Goal: Task Accomplishment & Management: Complete application form

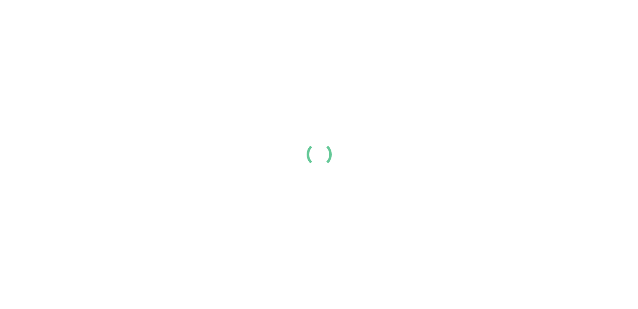
click at [226, 283] on div at bounding box center [319, 154] width 638 height 309
drag, startPoint x: 0, startPoint y: 0, endPoint x: 226, endPoint y: 283, distance: 362.1
click at [226, 283] on div at bounding box center [319, 154] width 638 height 309
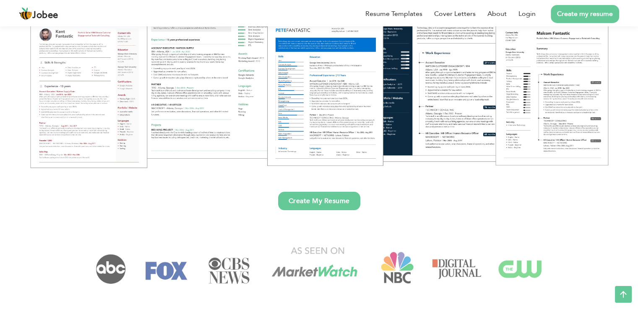
scroll to position [151, 0]
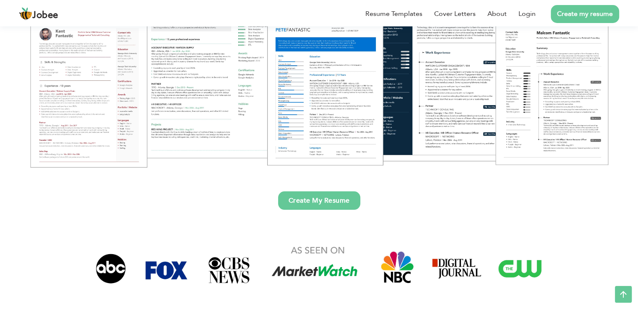
click at [329, 206] on link "Create My Resume" at bounding box center [319, 201] width 82 height 18
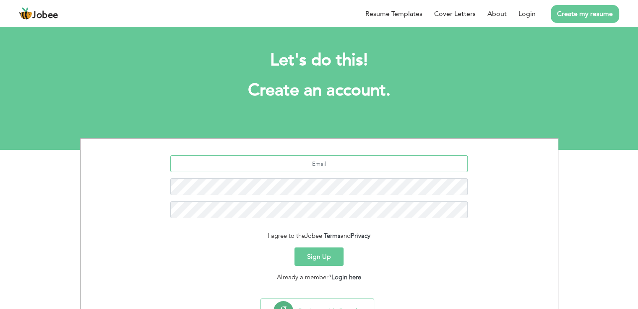
click at [306, 163] on input "text" at bounding box center [318, 164] width 297 height 17
type input "anushaishaq31@gmail.com"
click at [315, 257] on button "Sign Up" at bounding box center [318, 257] width 49 height 18
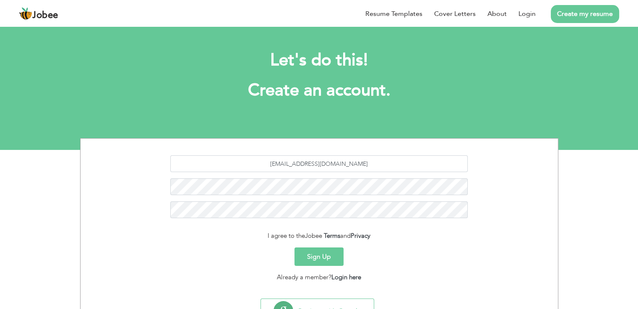
click at [315, 257] on button "Sign Up" at bounding box center [318, 257] width 49 height 18
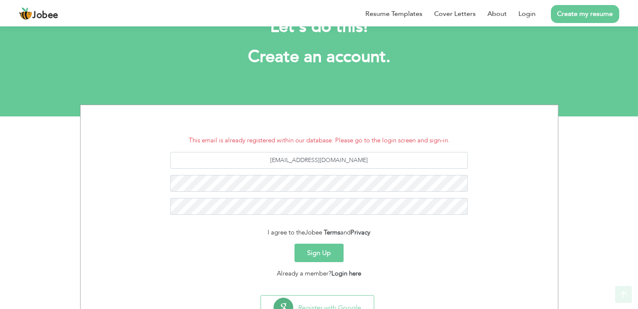
scroll to position [68, 0]
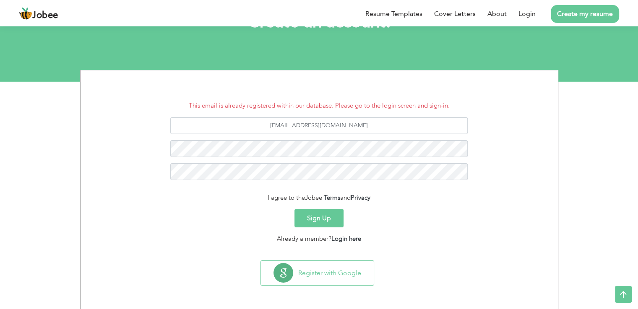
click at [319, 221] on button "Sign Up" at bounding box center [318, 218] width 49 height 18
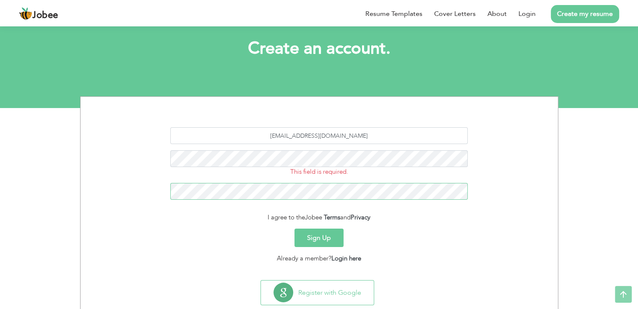
scroll to position [47, 0]
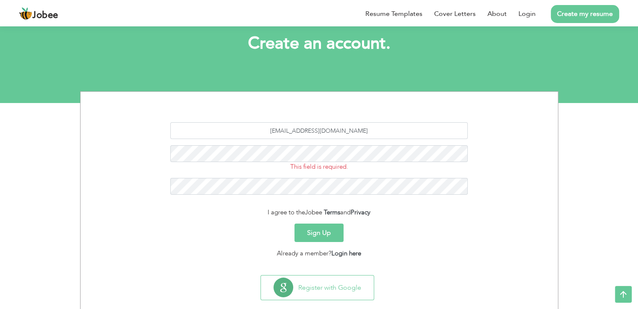
click at [312, 230] on button "Sign Up" at bounding box center [318, 233] width 49 height 18
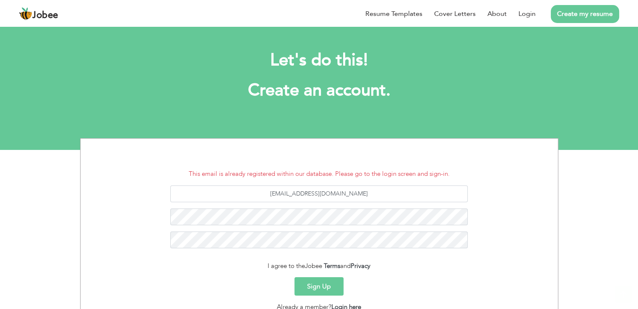
scroll to position [68, 0]
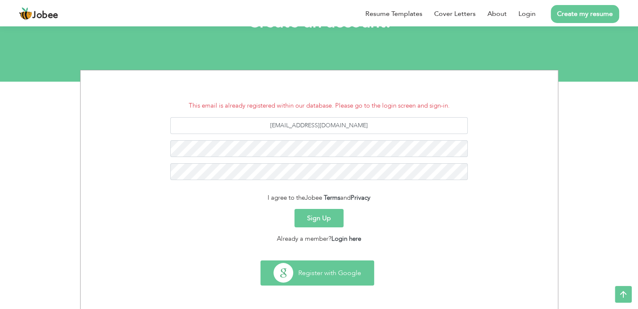
click at [314, 275] on button "Register with Google" at bounding box center [317, 273] width 113 height 24
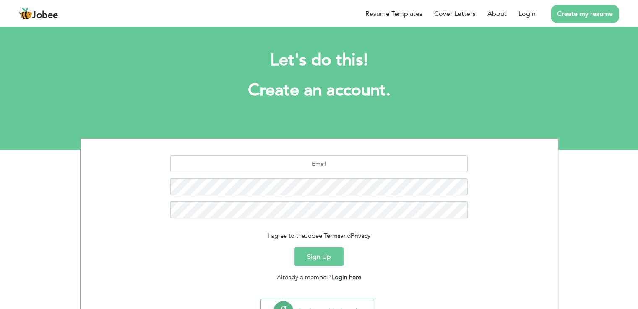
click at [591, 15] on link "Create my resume" at bounding box center [585, 14] width 68 height 18
click at [324, 250] on button "Sign Up" at bounding box center [318, 257] width 49 height 18
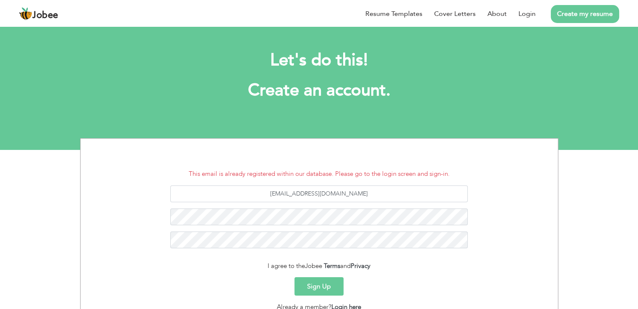
click at [320, 287] on button "Sign Up" at bounding box center [318, 287] width 49 height 18
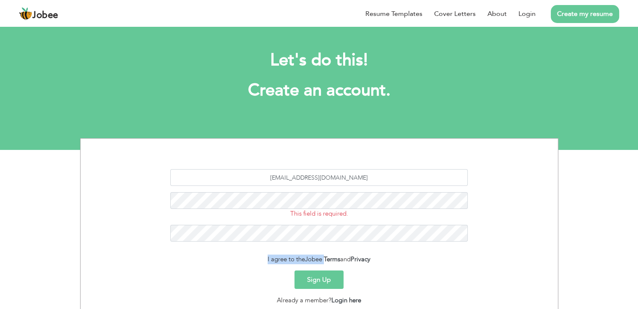
click at [320, 287] on button "Sign Up" at bounding box center [318, 280] width 49 height 18
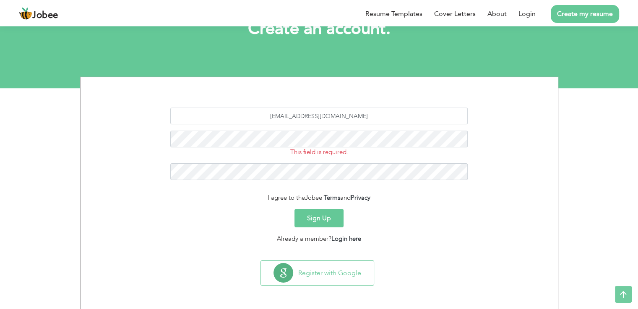
scroll to position [61, 0]
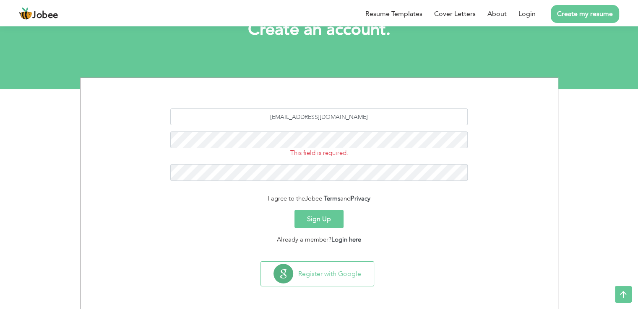
click at [312, 210] on button "Sign Up" at bounding box center [318, 219] width 49 height 18
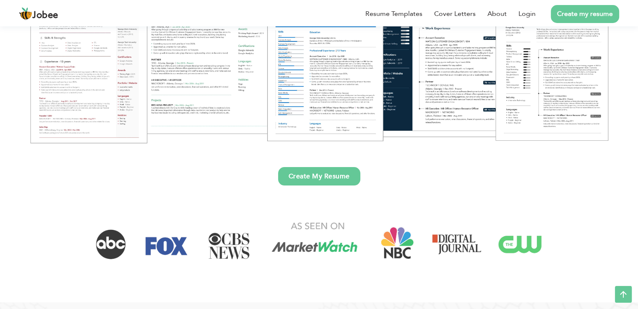
scroll to position [176, 0]
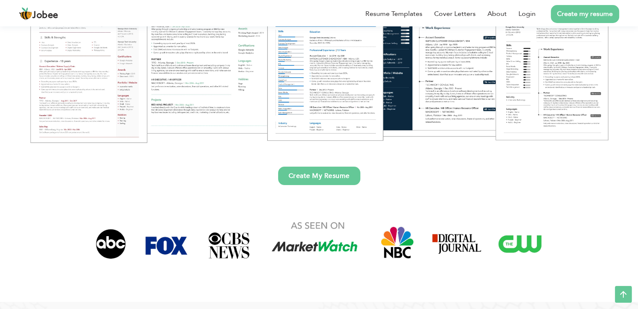
click at [295, 177] on link "Create My Resume" at bounding box center [319, 176] width 82 height 18
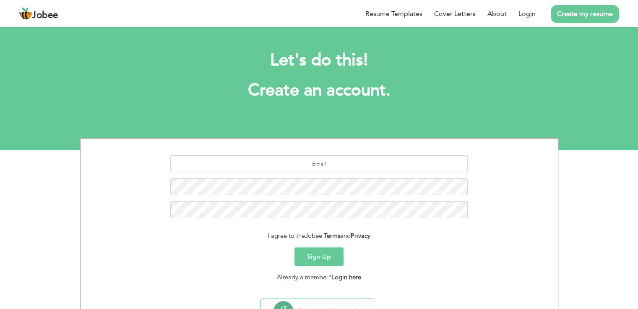
click at [327, 252] on button "Sign Up" at bounding box center [318, 257] width 49 height 18
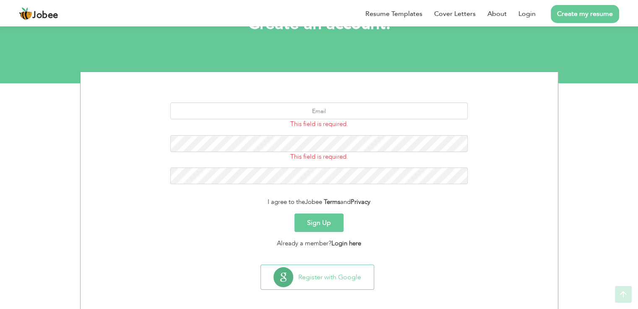
scroll to position [71, 0]
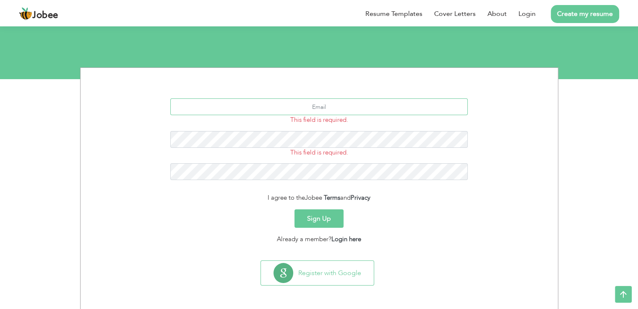
click at [259, 101] on input "text" at bounding box center [318, 107] width 297 height 17
type input "[EMAIL_ADDRESS][DOMAIN_NAME]"
click at [312, 215] on button "Sign Up" at bounding box center [318, 219] width 49 height 18
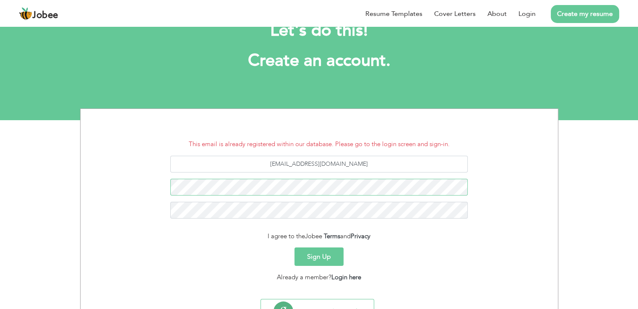
scroll to position [68, 0]
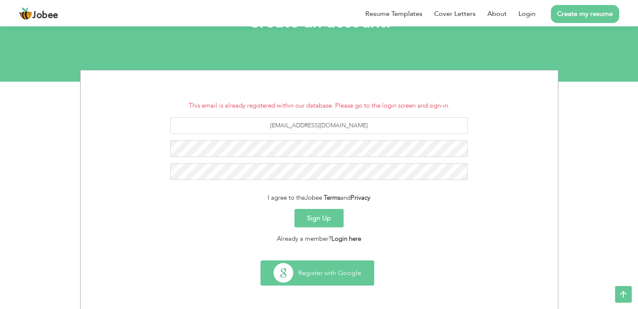
click at [309, 271] on button "Register with Google" at bounding box center [317, 273] width 113 height 24
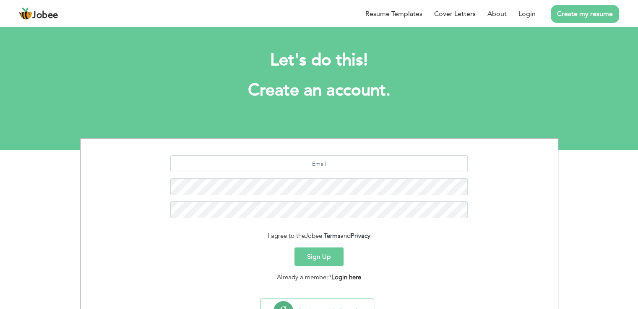
click at [342, 277] on link "Login here" at bounding box center [346, 277] width 30 height 8
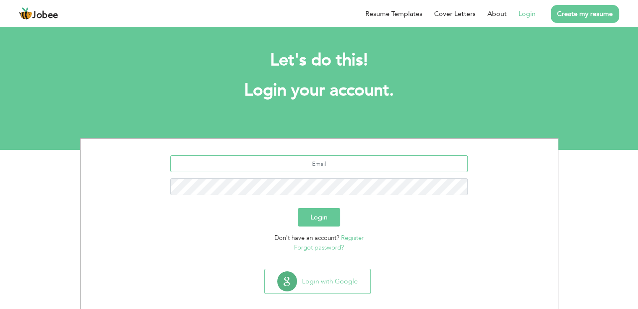
click at [233, 164] on input "text" at bounding box center [318, 164] width 297 height 17
type input "[EMAIL_ADDRESS][DOMAIN_NAME]"
click at [319, 217] on button "Login" at bounding box center [319, 217] width 42 height 18
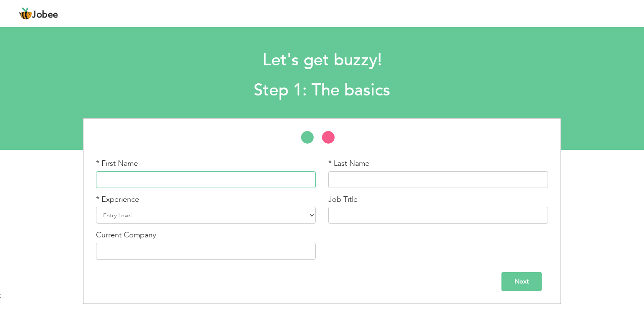
click at [117, 179] on input "text" at bounding box center [206, 179] width 220 height 17
type input "a"
type input "[PERSON_NAME]"
click at [346, 178] on input "text" at bounding box center [438, 179] width 220 height 17
type input "Ishaq"
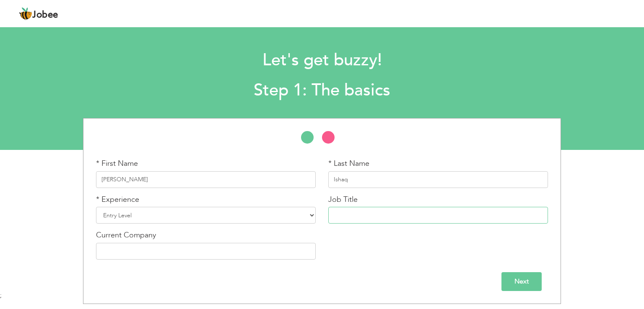
click at [342, 213] on input "text" at bounding box center [438, 215] width 220 height 17
type input "Graphic Designing"
click at [309, 214] on select "Entry Level Less than 1 Year 1 Year 2 Years 3 Years 4 Years 5 Years 6 Years 7 Y…" at bounding box center [206, 215] width 220 height 17
click at [190, 252] on input "text" at bounding box center [206, 251] width 220 height 17
type input "Peak Solution"
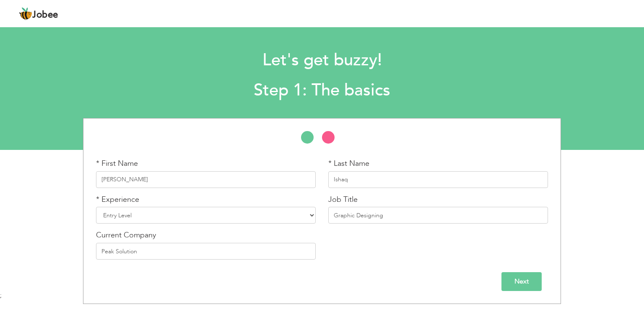
click at [522, 286] on input "Next" at bounding box center [521, 282] width 40 height 19
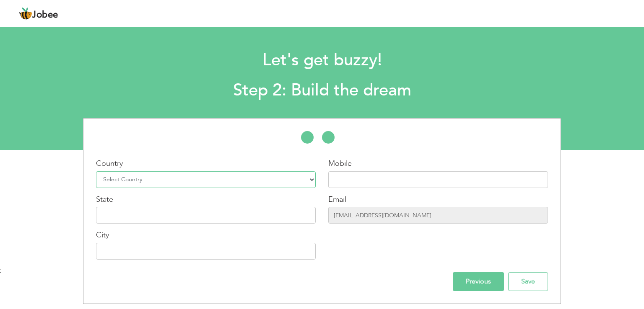
click at [310, 177] on select "Select Country Afghanistan Albania Algeria American Samoa Andorra Angola Anguil…" at bounding box center [206, 179] width 220 height 17
click at [121, 179] on select "Select Country Afghanistan Albania Algeria American Samoa Andorra Angola Anguil…" at bounding box center [206, 179] width 220 height 17
select select "166"
click at [171, 216] on input "text" at bounding box center [206, 215] width 220 height 17
type input "Punjab"
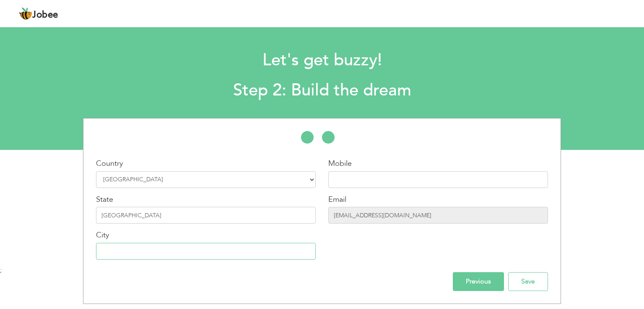
click at [152, 253] on input "text" at bounding box center [206, 251] width 220 height 17
type input "[GEOGRAPHIC_DATA]"
click at [359, 177] on input "text" at bounding box center [438, 179] width 220 height 17
type input "03223877802"
click at [477, 281] on input "Previous" at bounding box center [478, 282] width 51 height 19
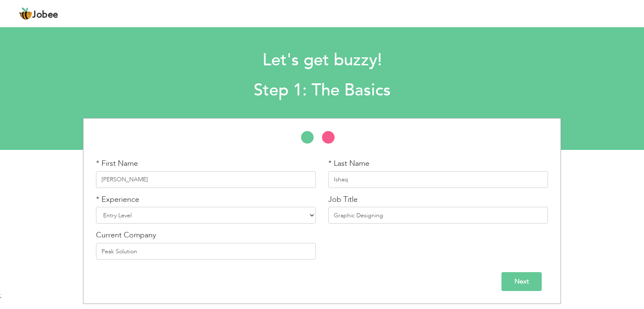
click at [519, 282] on input "Next" at bounding box center [521, 282] width 40 height 19
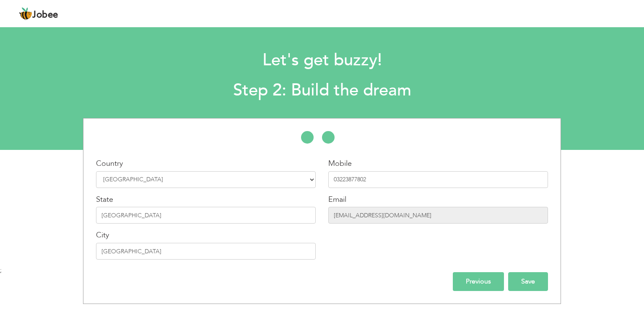
click at [521, 278] on input "Save" at bounding box center [528, 282] width 40 height 19
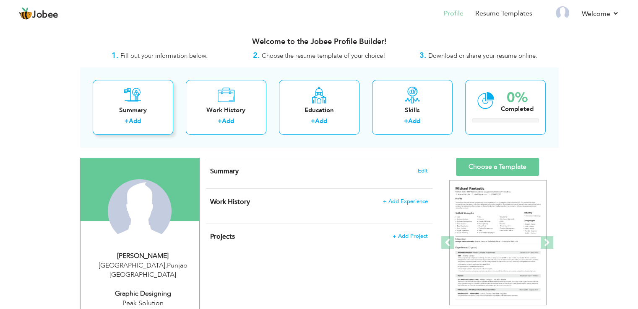
click at [114, 111] on div "Summary" at bounding box center [132, 110] width 67 height 9
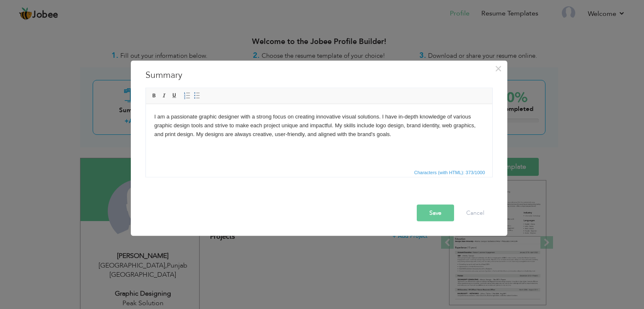
click at [426, 212] on button "Save" at bounding box center [435, 213] width 37 height 17
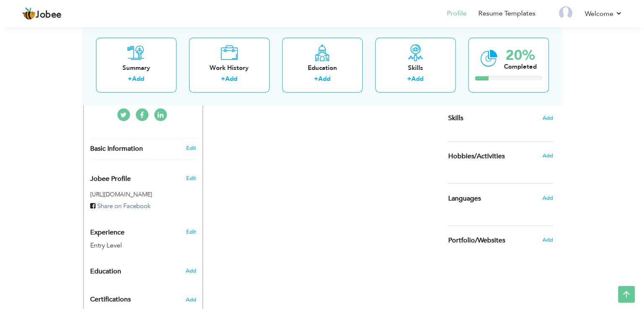
scroll to position [214, 0]
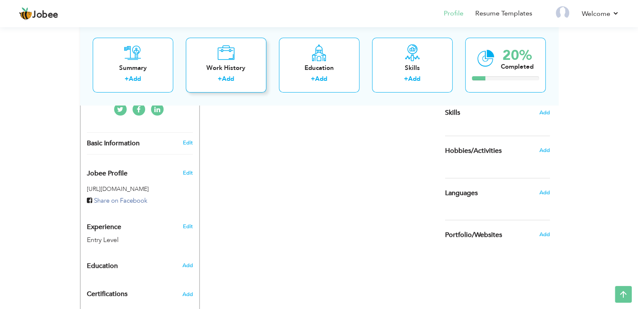
click at [258, 58] on div "Work History + Add" at bounding box center [226, 65] width 81 height 55
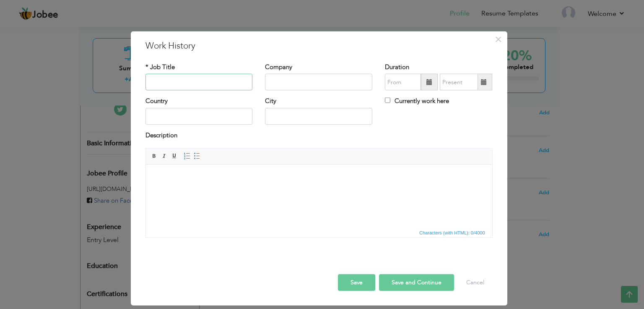
type input "g"
type input "Graphis design"
click at [281, 78] on input "text" at bounding box center [318, 82] width 107 height 17
type input "O"
type input "Peak Solution"
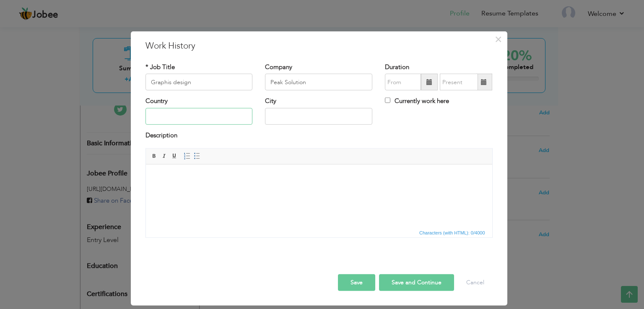
click at [188, 116] on input "text" at bounding box center [198, 116] width 107 height 17
type input "p"
type input "[GEOGRAPHIC_DATA]"
click at [286, 116] on input "text" at bounding box center [318, 116] width 107 height 17
type input "[GEOGRAPHIC_DATA]"
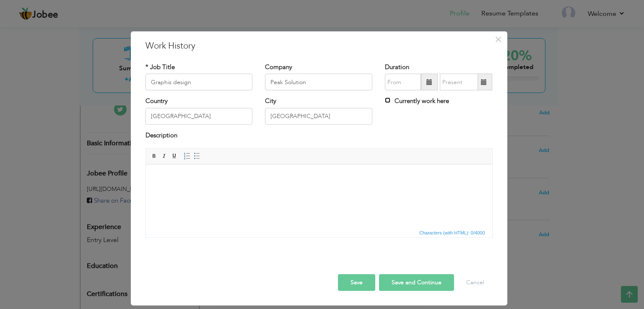
click at [387, 101] on input "Currently work here" at bounding box center [387, 100] width 5 height 5
click at [387, 99] on input "Currently work here" at bounding box center [387, 100] width 5 height 5
checkbox input "true"
click at [425, 80] on span at bounding box center [429, 82] width 17 height 17
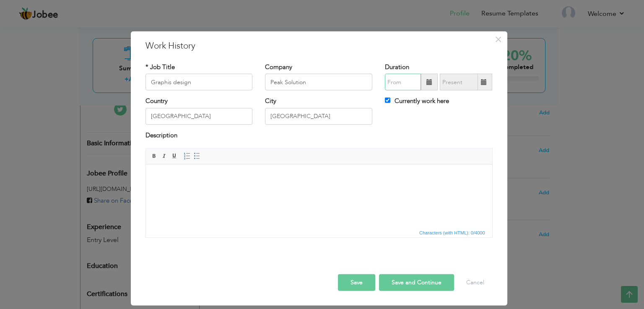
type input "09/2025"
